Goal: Task Accomplishment & Management: Complete application form

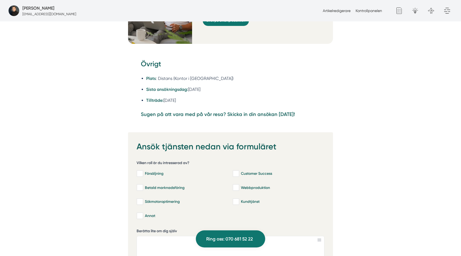
click at [255, 111] on strong "Sugen på att vara med på vår resa? Skicka in din ansökan idag!" at bounding box center [218, 114] width 154 height 6
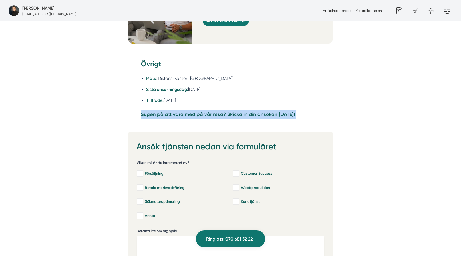
click at [255, 111] on strong "Sugen på att vara med på vår resa? Skicka in din ansökan idag!" at bounding box center [218, 114] width 154 height 6
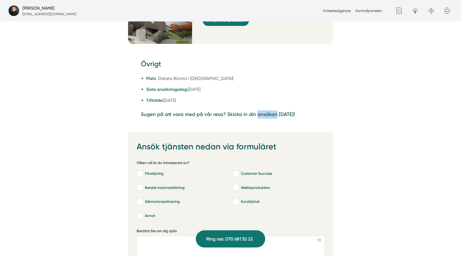
click at [255, 111] on strong "Sugen på att vara med på vår resa? Skicka in din ansökan idag!" at bounding box center [218, 114] width 154 height 6
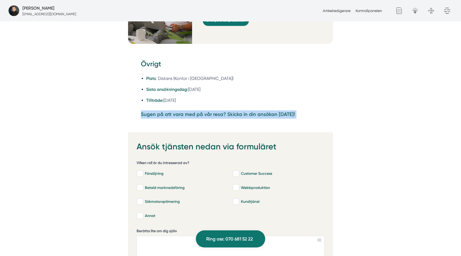
click at [255, 111] on strong "Sugen på att vara med på vår resa? Skicka in din ansökan idag!" at bounding box center [218, 114] width 154 height 6
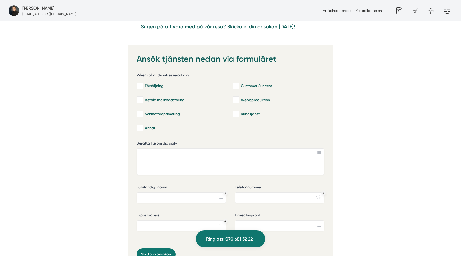
scroll to position [1364, 0]
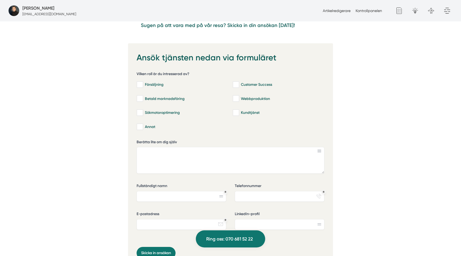
click at [107, 81] on div "Ansök tjänsten nedan via formuläret a47cf0aa-d10b-44dc-8dcb-2ec450c4dd7d Vilken…" at bounding box center [230, 167] width 448 height 248
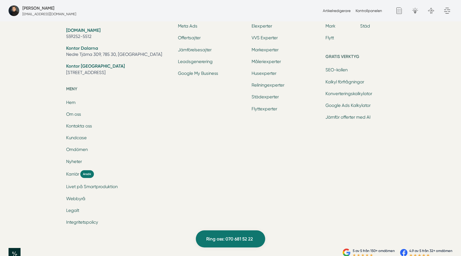
scroll to position [1835, 0]
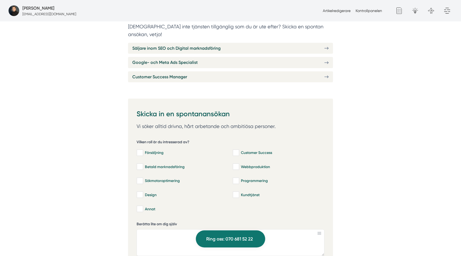
click at [287, 29] on p "[DEMOGRAPHIC_DATA] inte tjänsten tillgänglig som du är ute efter? Skicka en spo…" at bounding box center [230, 31] width 205 height 16
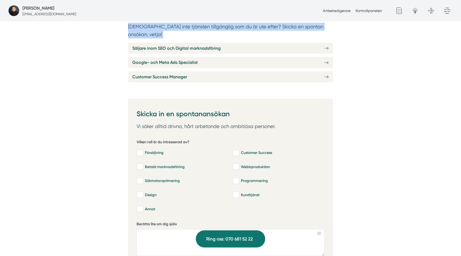
click at [287, 29] on p "[DEMOGRAPHIC_DATA] inte tjänsten tillgänglig som du är ute efter? Skicka en spo…" at bounding box center [230, 31] width 205 height 16
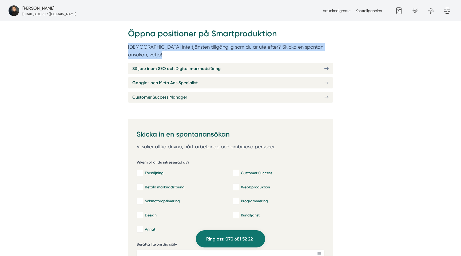
scroll to position [240, 0]
click at [252, 39] on h2 "Öppna positioner på Smartproduktion" at bounding box center [230, 35] width 205 height 15
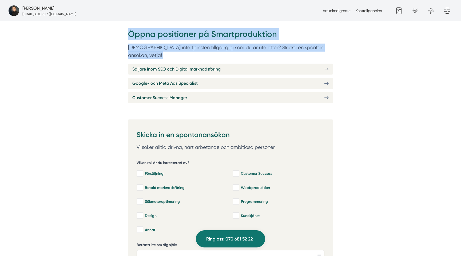
drag, startPoint x: 173, startPoint y: 38, endPoint x: 131, endPoint y: 27, distance: 43.5
click at [131, 27] on div "Öppna positioner på Smartproduktion Finns inte tjänsten tillgänglig som du är u…" at bounding box center [230, 65] width 205 height 81
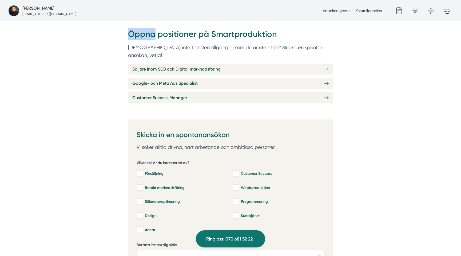
click at [131, 27] on div "Öppna positioner på Smartproduktion Finns inte tjänsten tillgänglig som du är u…" at bounding box center [230, 65] width 205 height 81
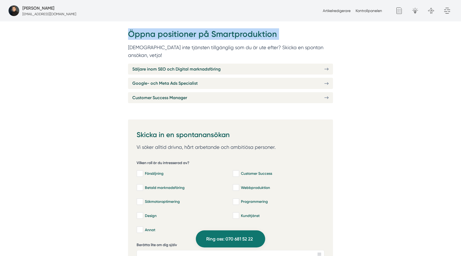
click at [131, 27] on div "Öppna positioner på Smartproduktion Finns inte tjänsten tillgänglig som du är u…" at bounding box center [230, 65] width 205 height 81
